Goal: Navigation & Orientation: Find specific page/section

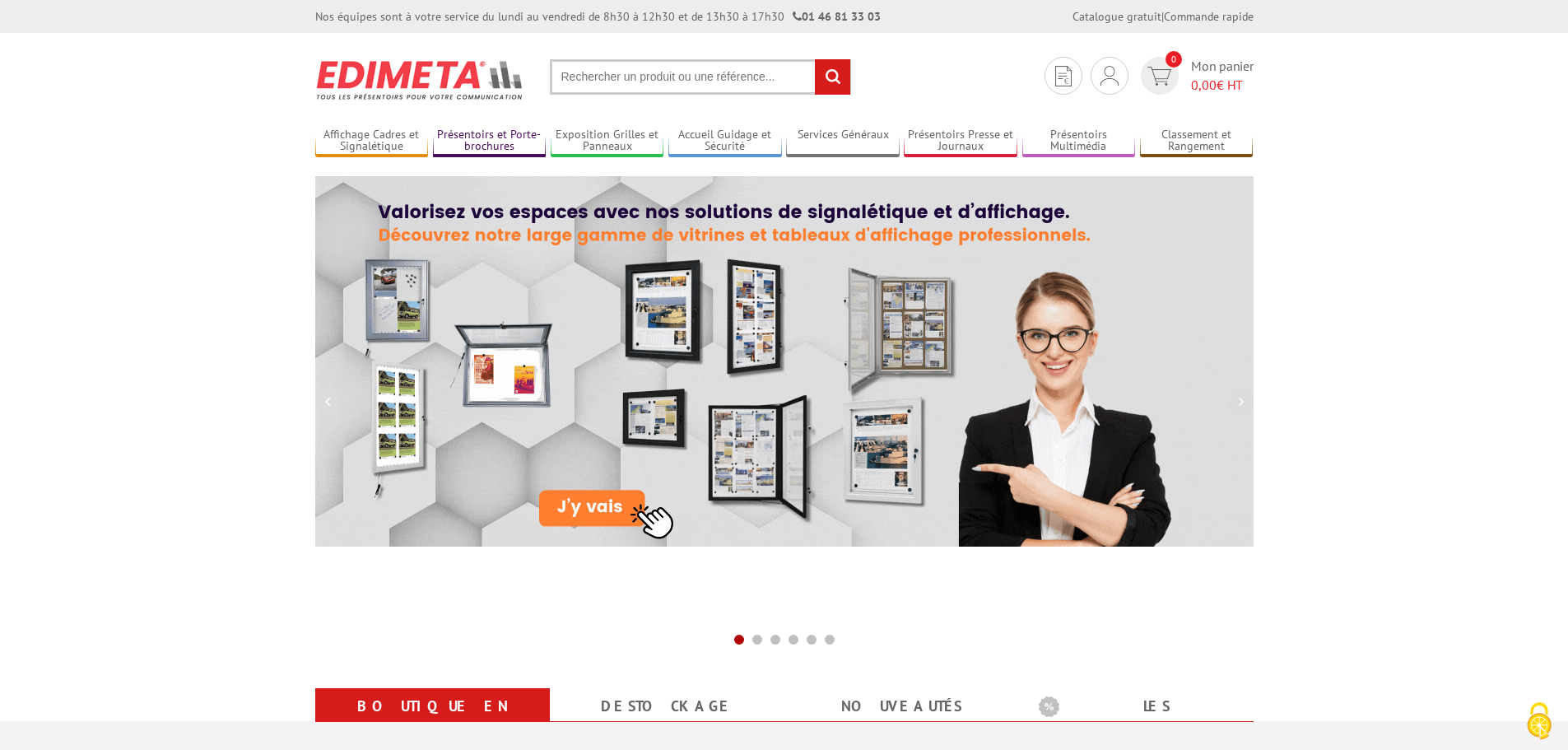
click at [479, 145] on link "Présentoirs et Porte-brochures" at bounding box center [489, 141] width 114 height 27
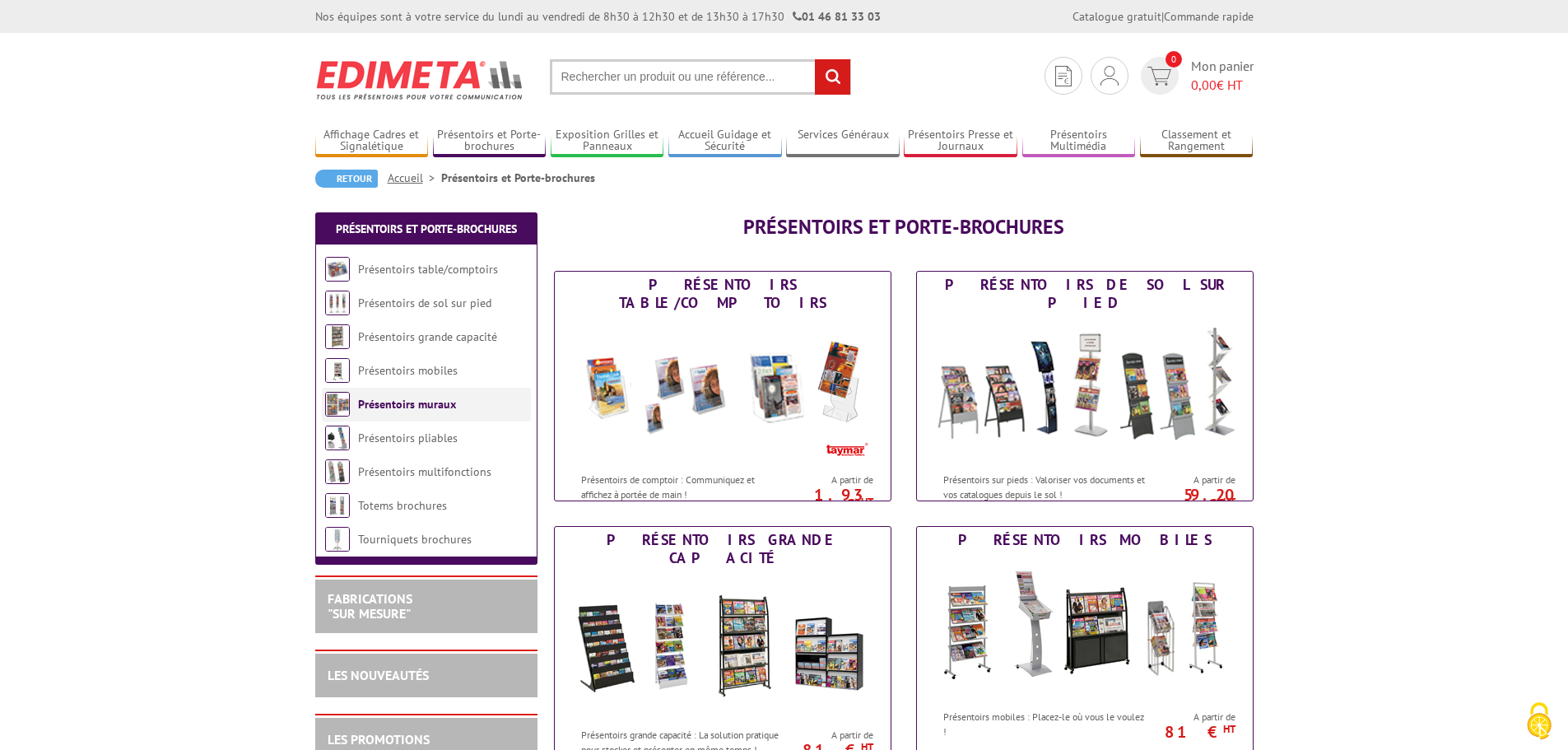
click at [415, 400] on link "Présentoirs muraux" at bounding box center [407, 404] width 98 height 15
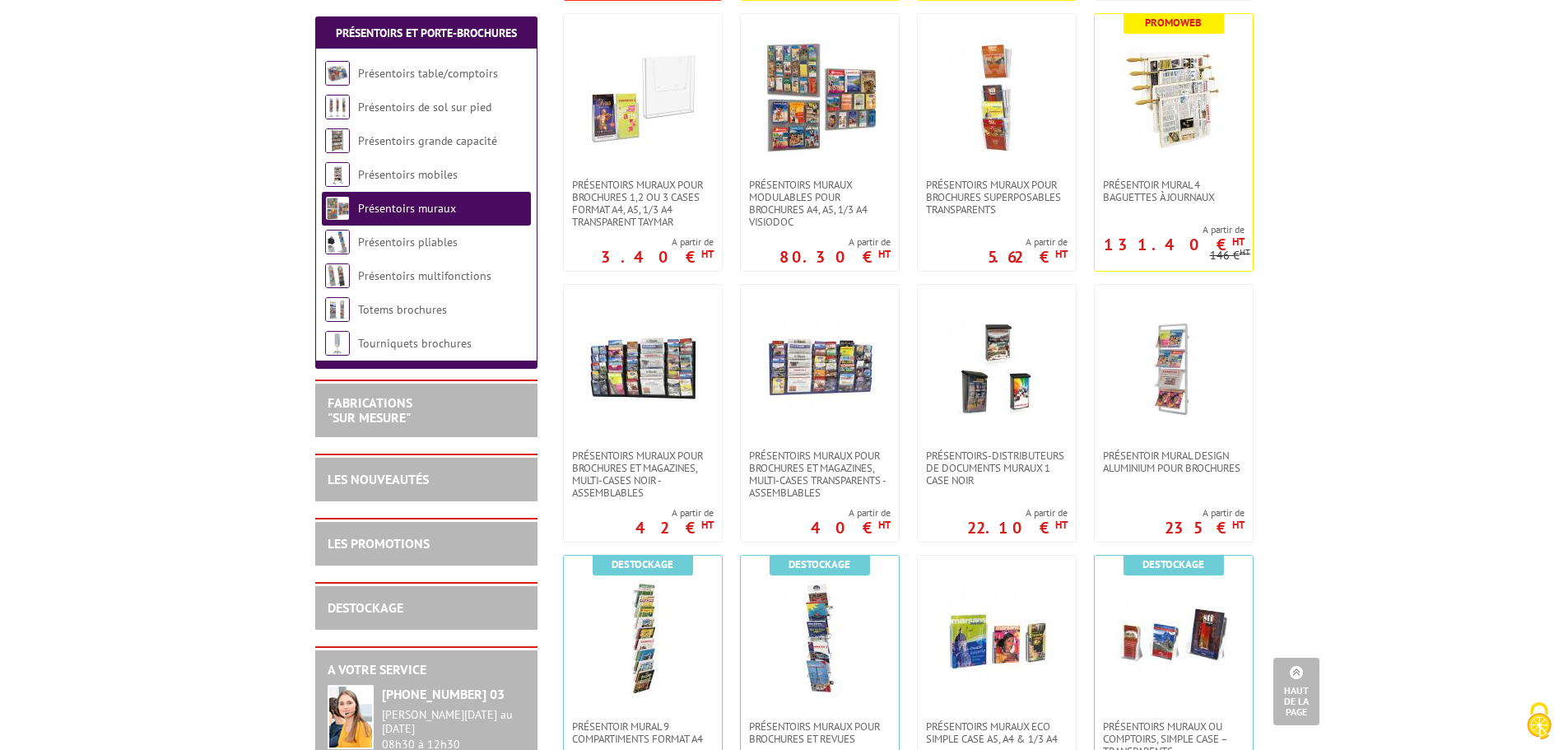
scroll to position [494, 0]
